Goal: Transaction & Acquisition: Purchase product/service

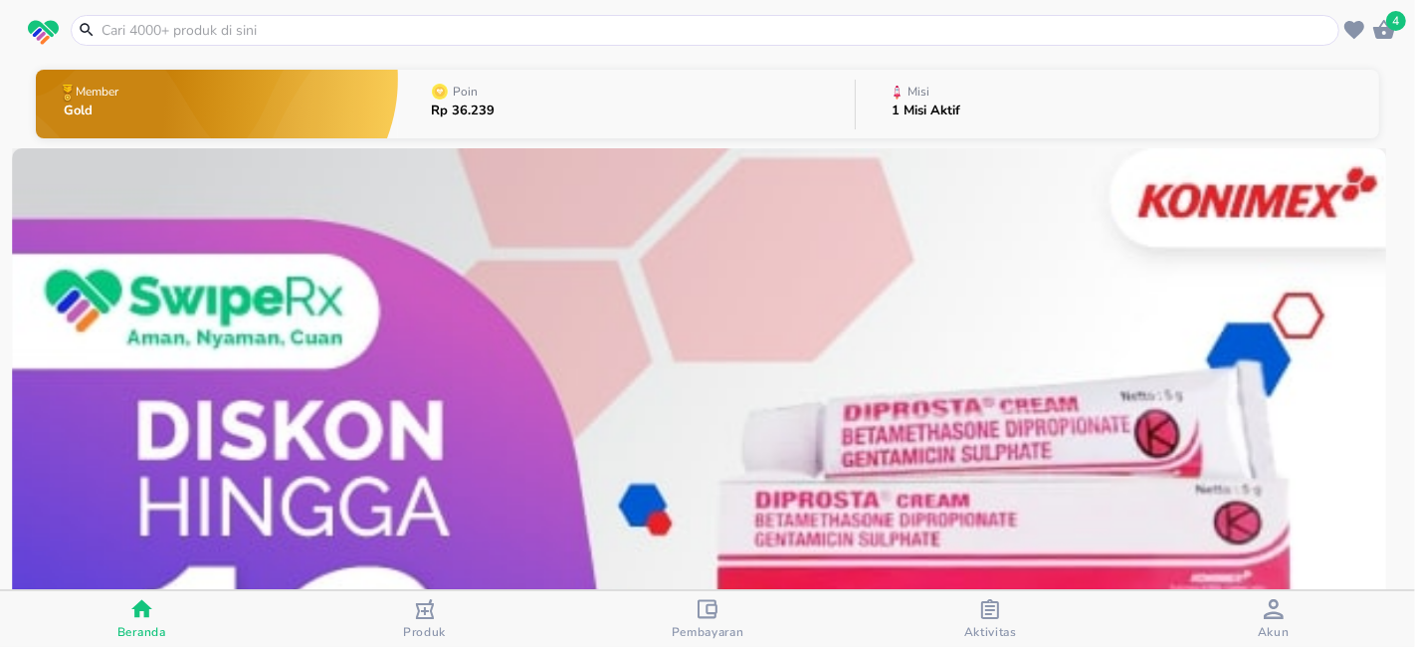
click at [710, 613] on icon "button" at bounding box center [707, 608] width 20 height 19
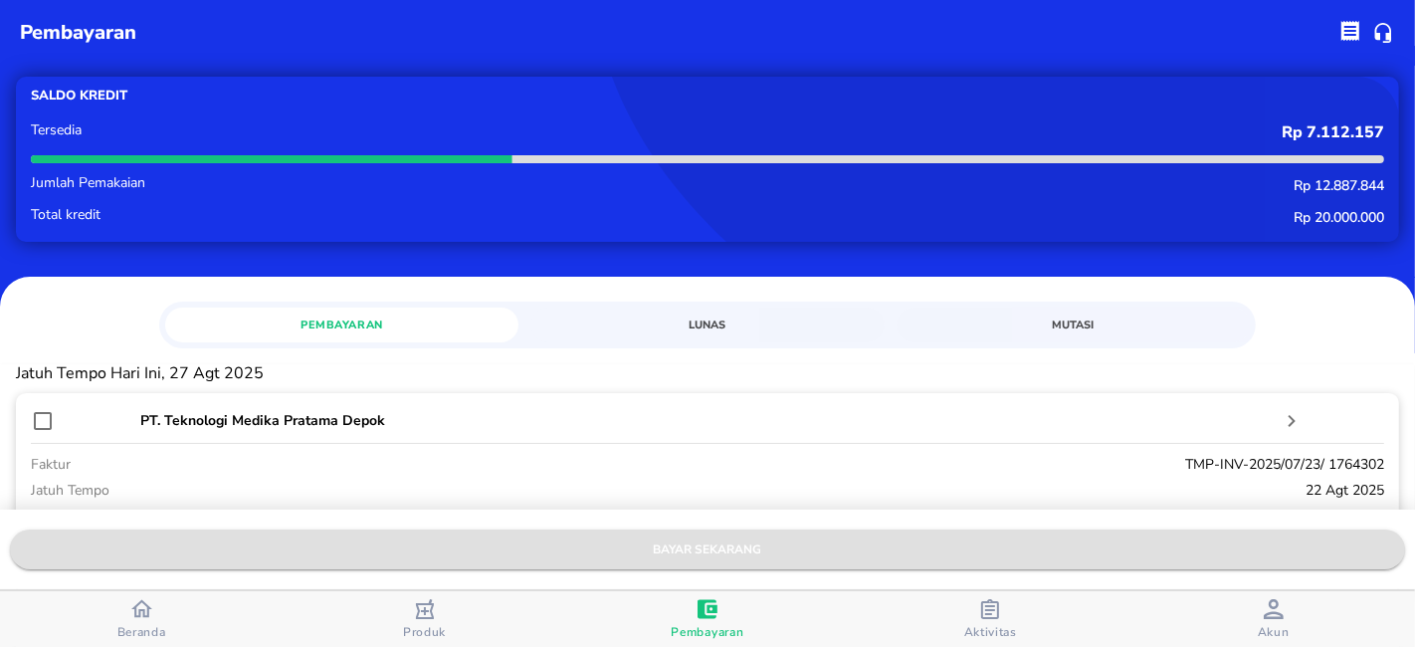
click at [698, 549] on span "bayar sekarang" at bounding box center [707, 549] width 1363 height 21
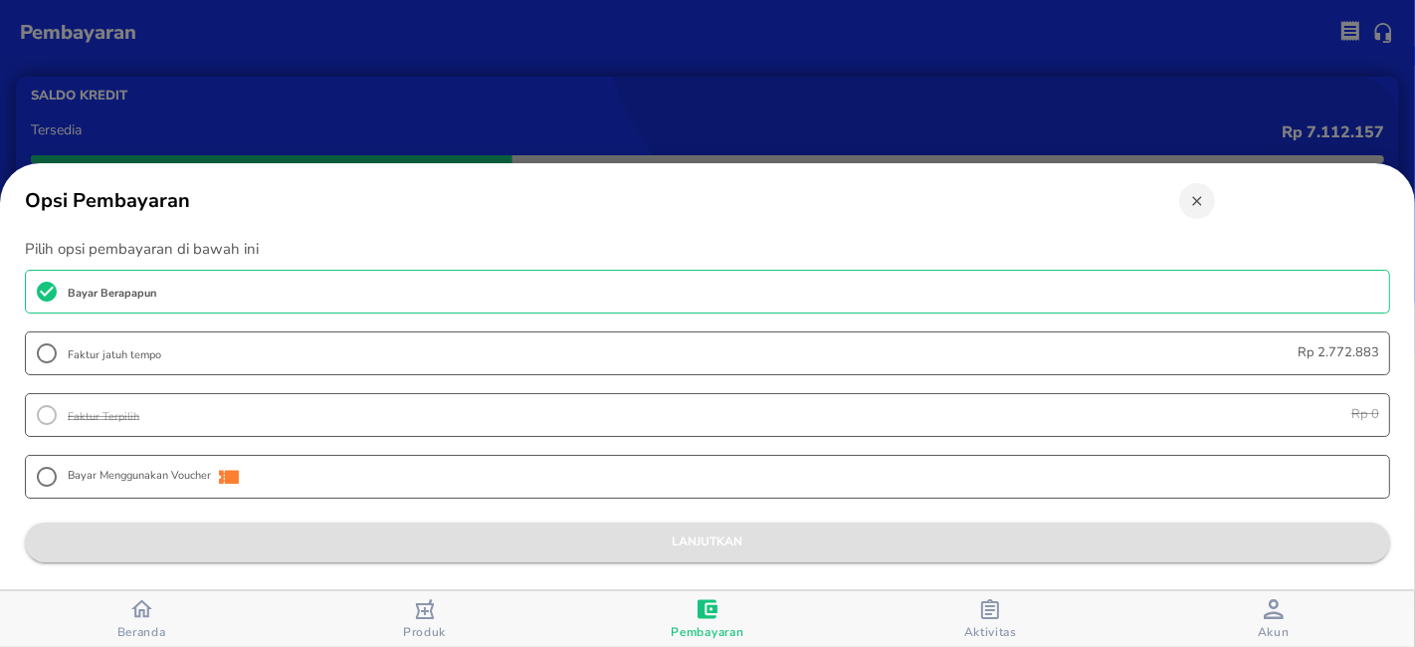
click at [715, 543] on span "lanjutkan" at bounding box center [707, 541] width 1333 height 21
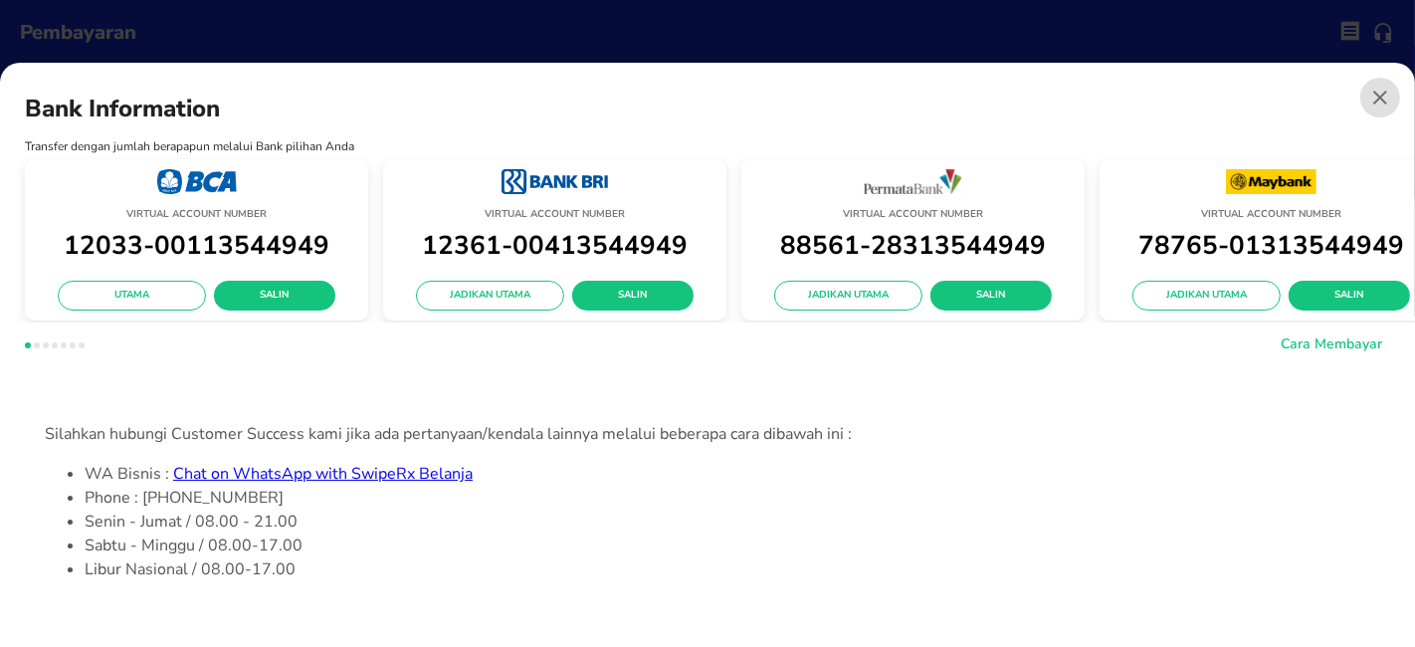
click at [1360, 86] on span "button" at bounding box center [1380, 98] width 40 height 24
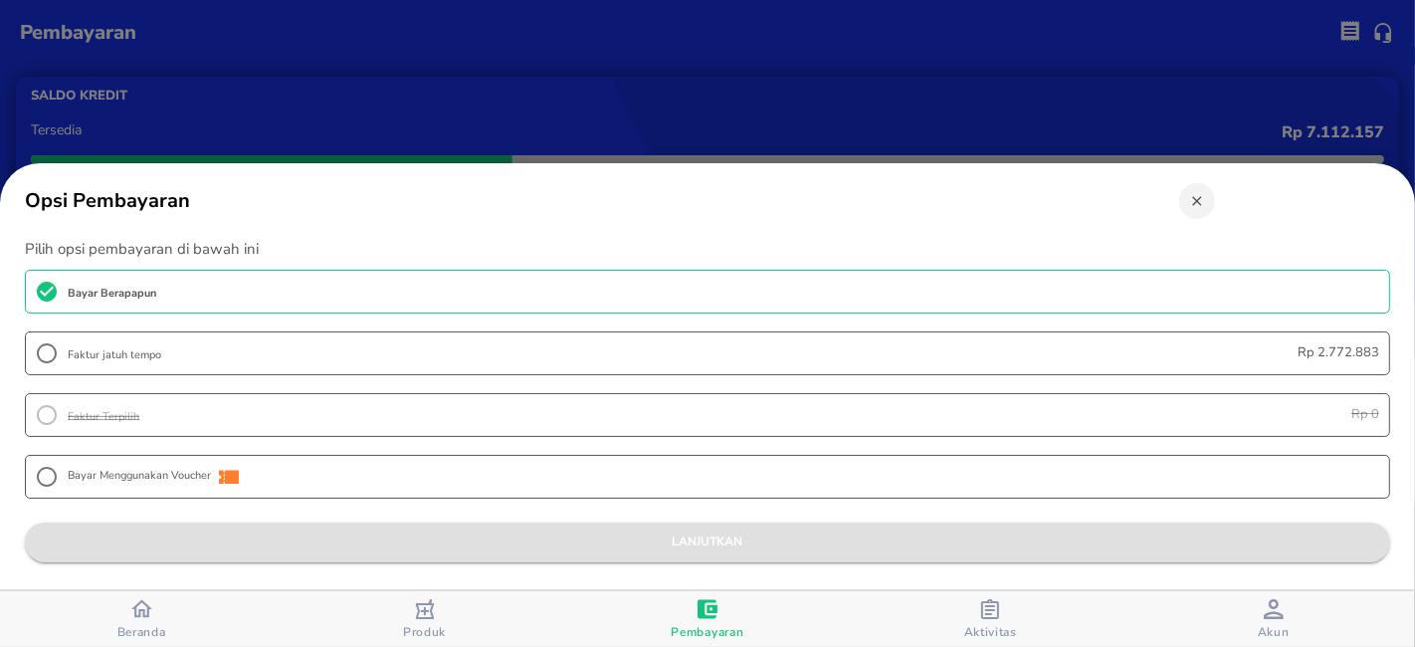
click at [692, 538] on span "lanjutkan" at bounding box center [707, 541] width 1333 height 21
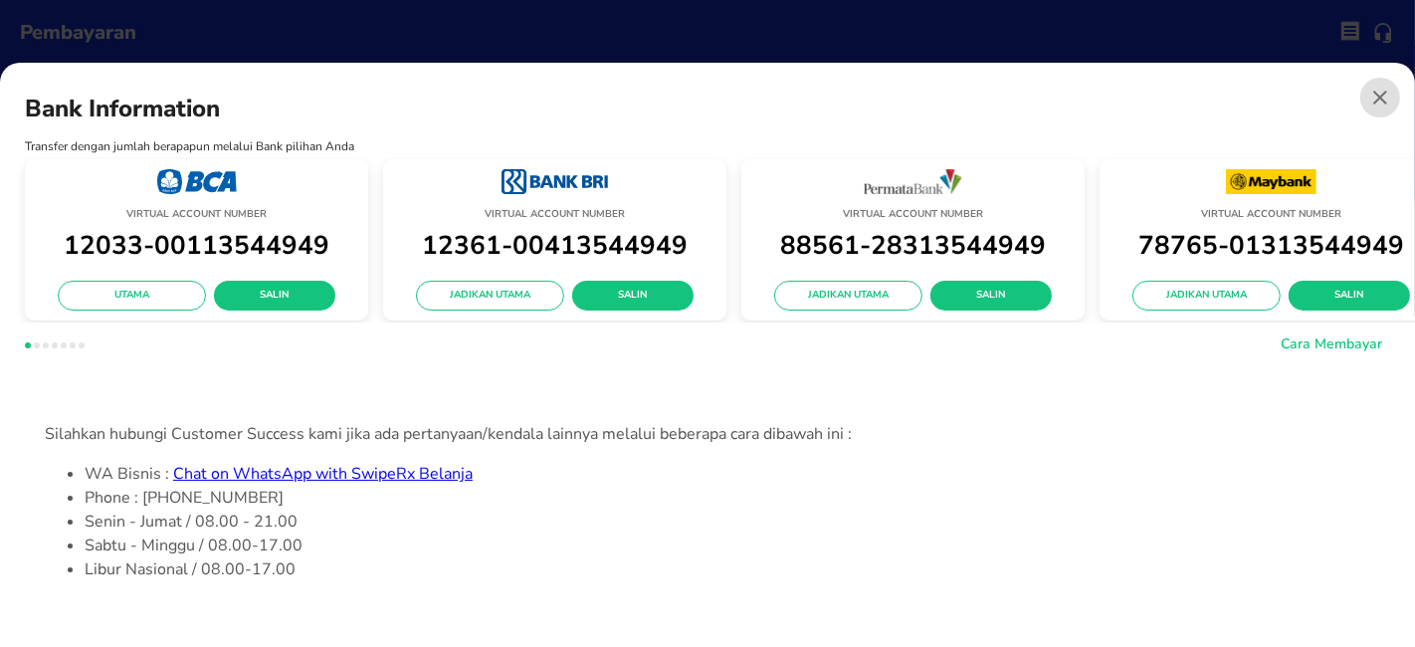
click at [1366, 97] on button "button" at bounding box center [1380, 98] width 40 height 40
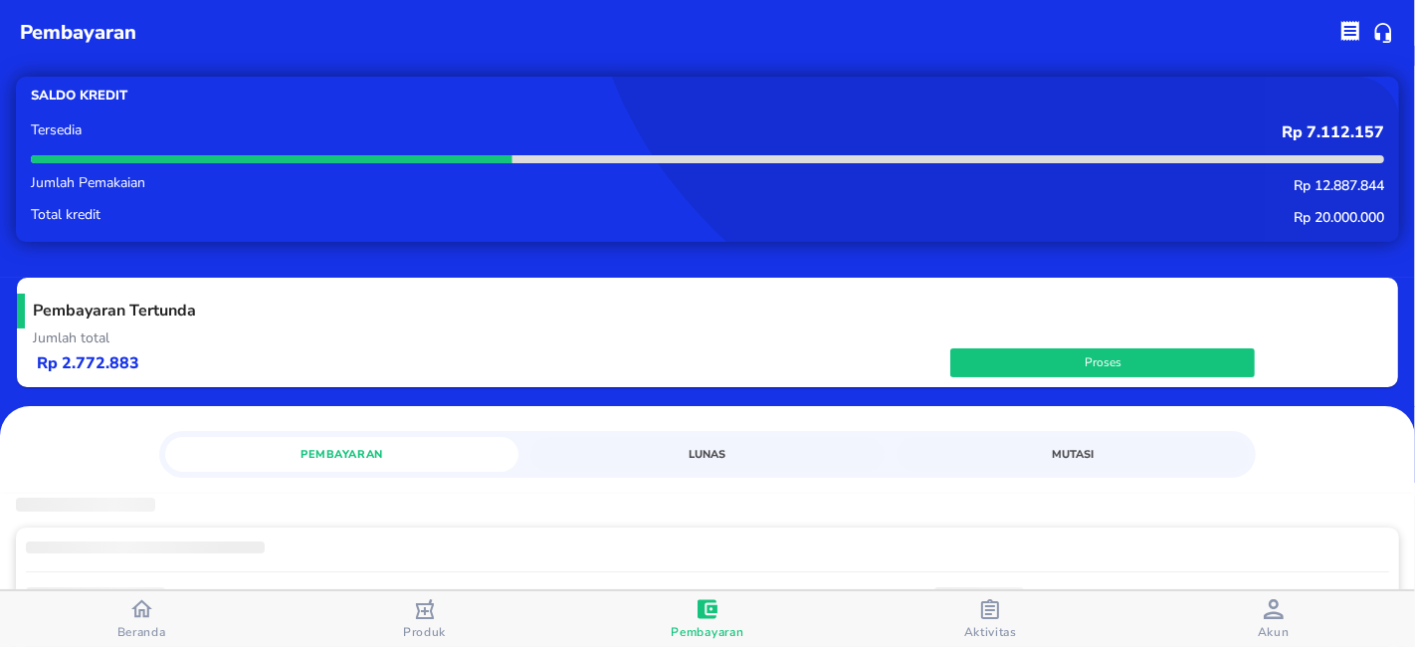
click at [723, 613] on div "Pembayaran" at bounding box center [707, 619] width 73 height 41
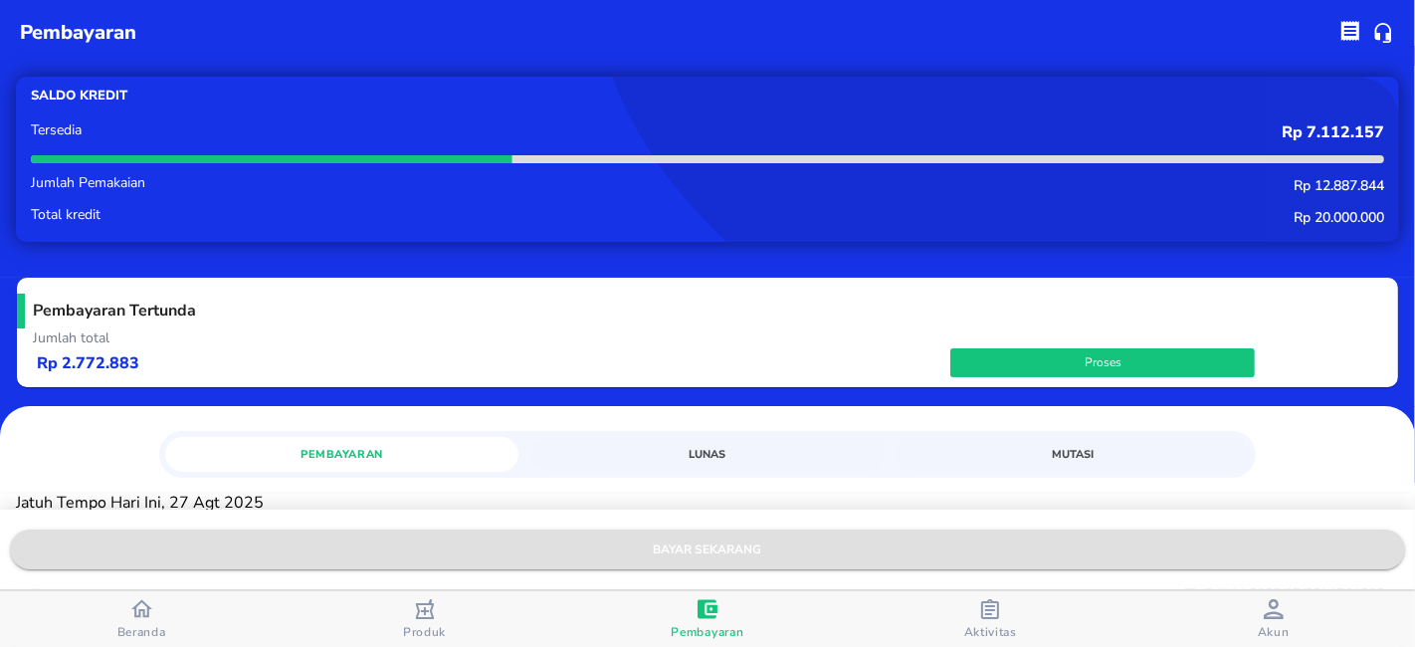
click at [712, 548] on span "bayar sekarang" at bounding box center [707, 549] width 1363 height 21
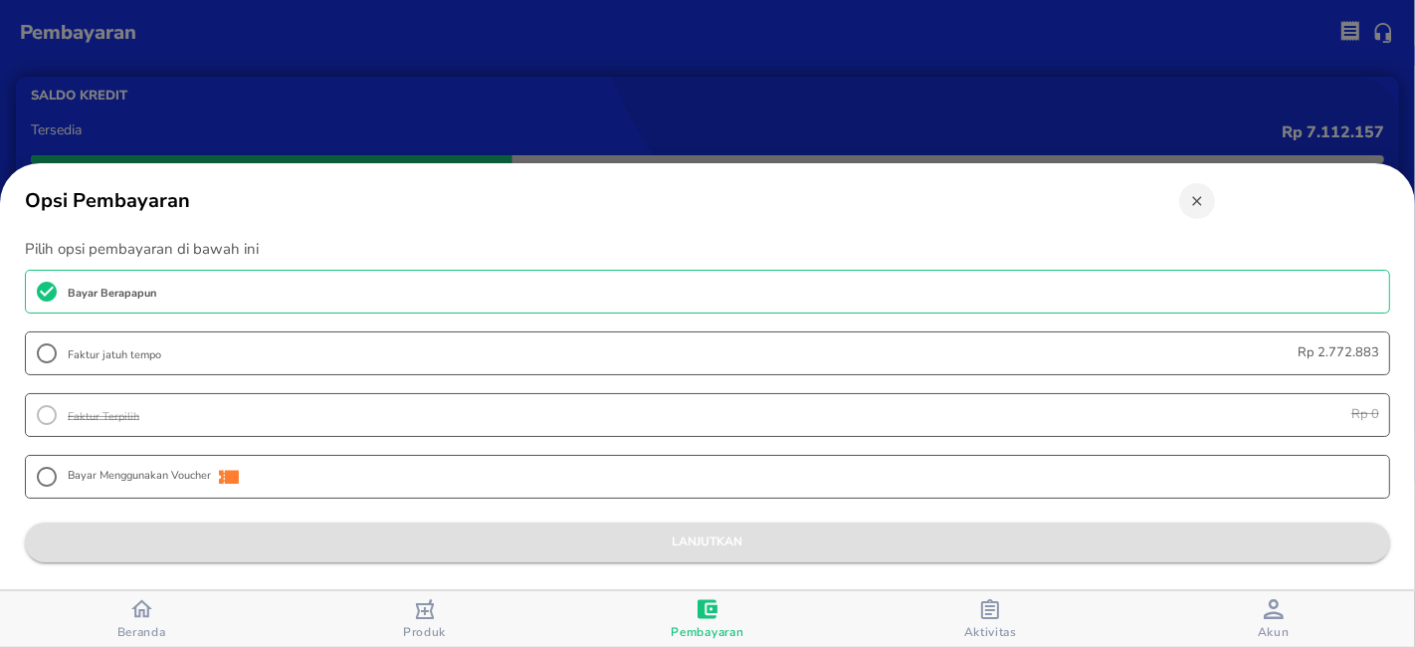
click at [704, 526] on button "lanjutkan" at bounding box center [707, 542] width 1365 height 40
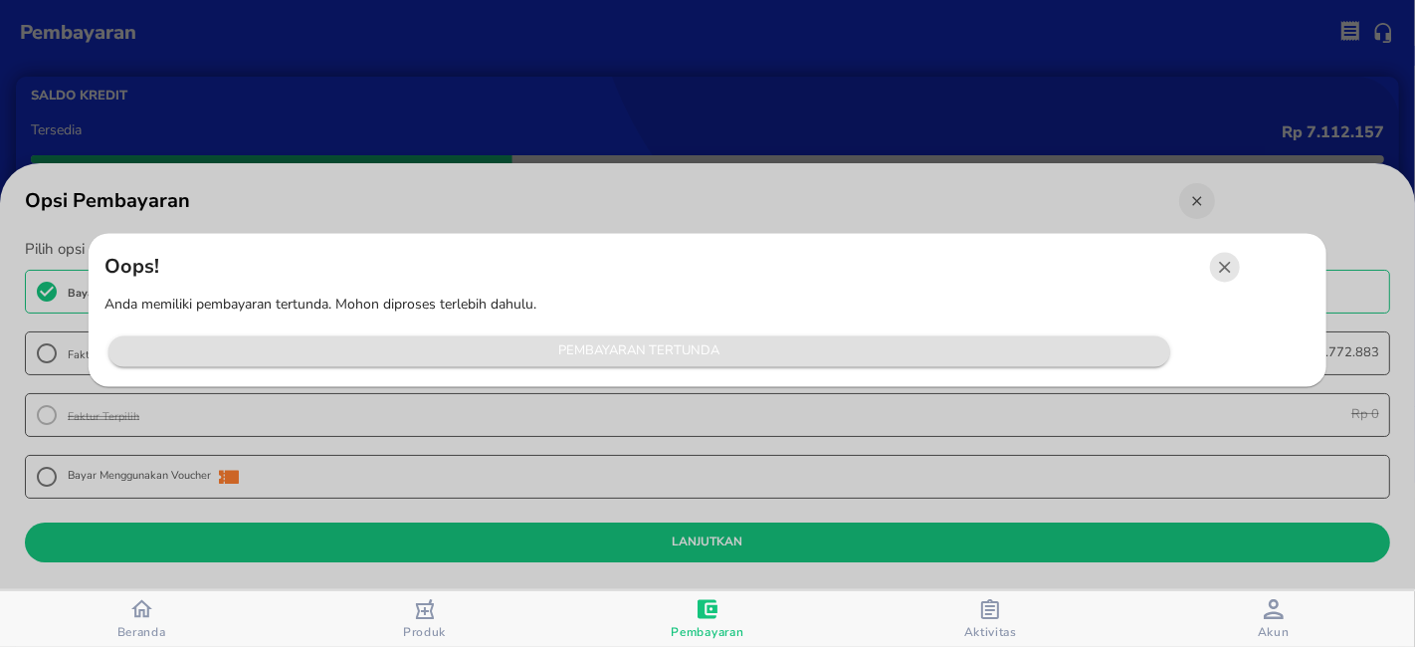
click at [699, 357] on span "Pembayaran Tertunda" at bounding box center [639, 351] width 1042 height 23
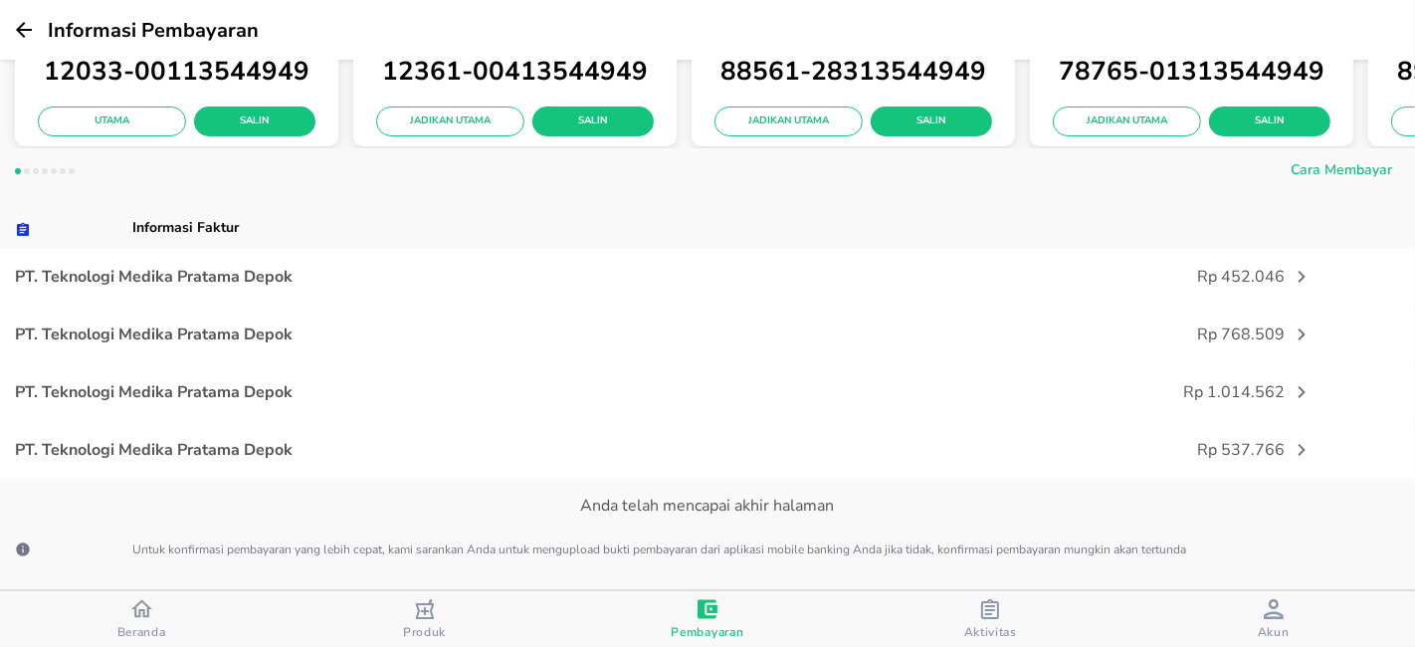
scroll to position [331, 0]
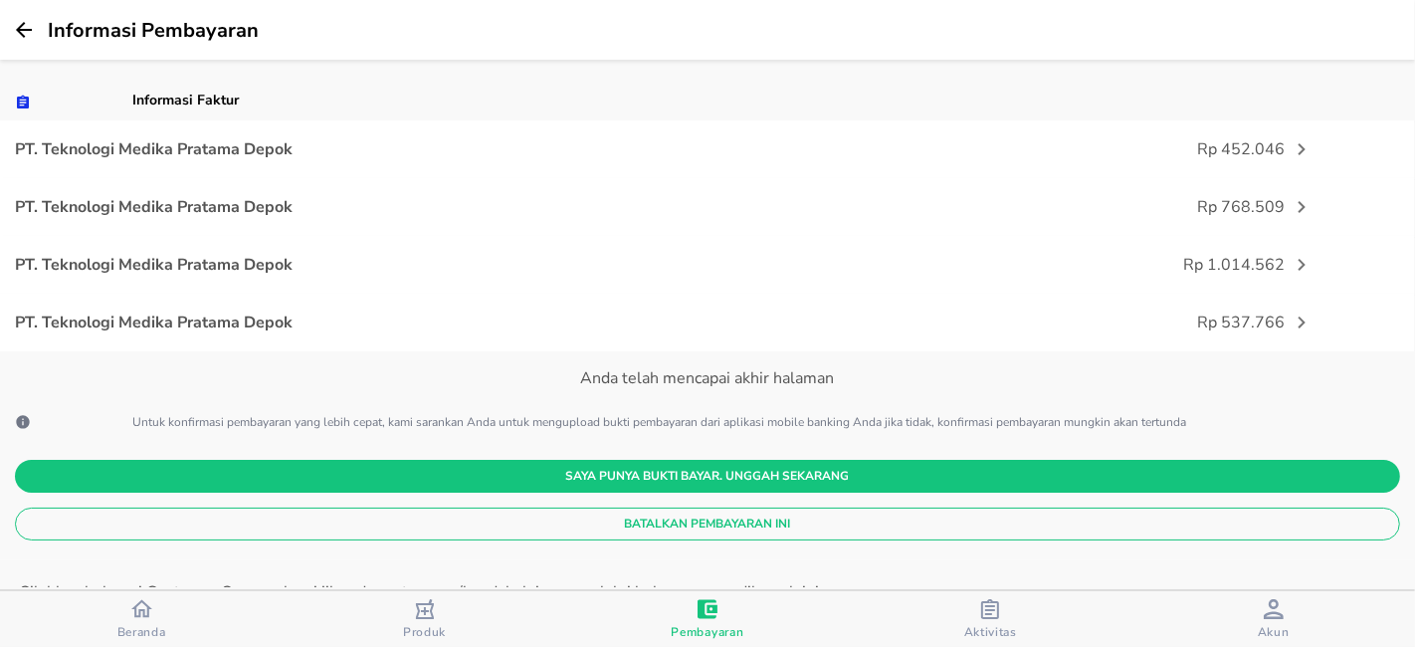
click at [687, 516] on span "Batalkan Pembayaran Ini" at bounding box center [707, 523] width 1353 height 21
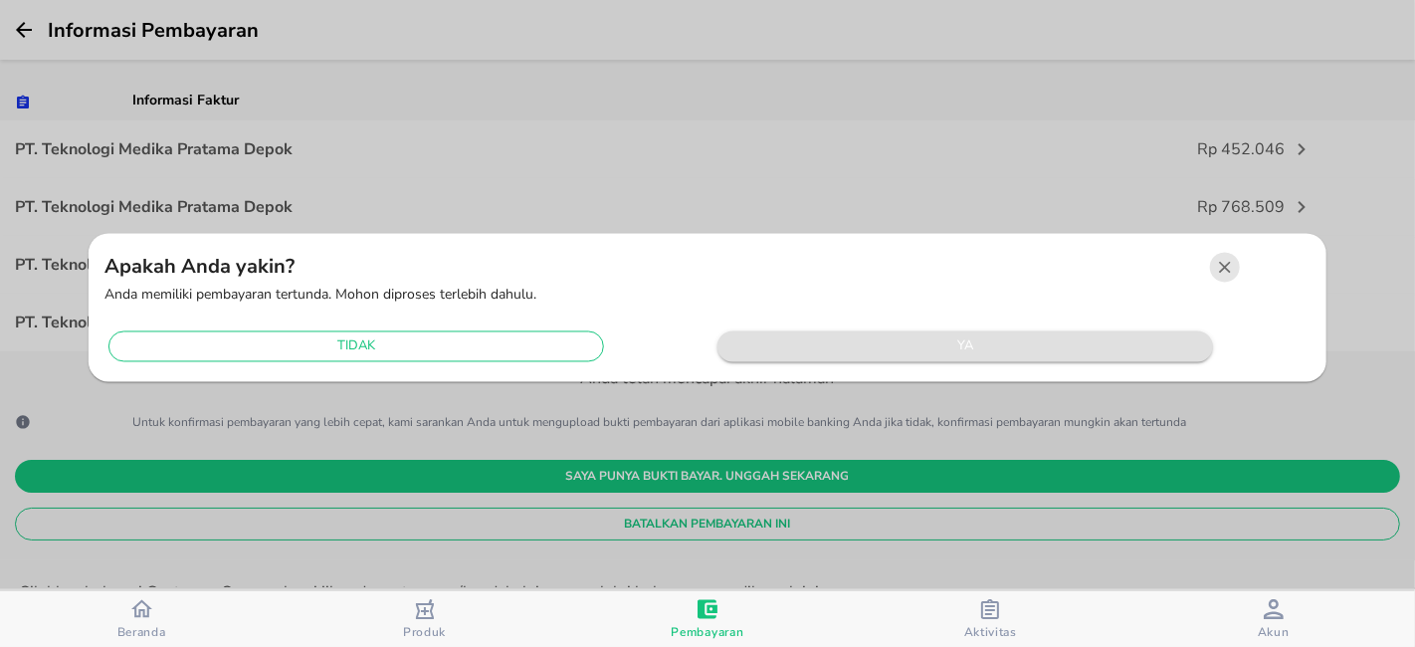
click at [844, 346] on span "ya" at bounding box center [964, 346] width 475 height 23
